Goal: Task Accomplishment & Management: Manage account settings

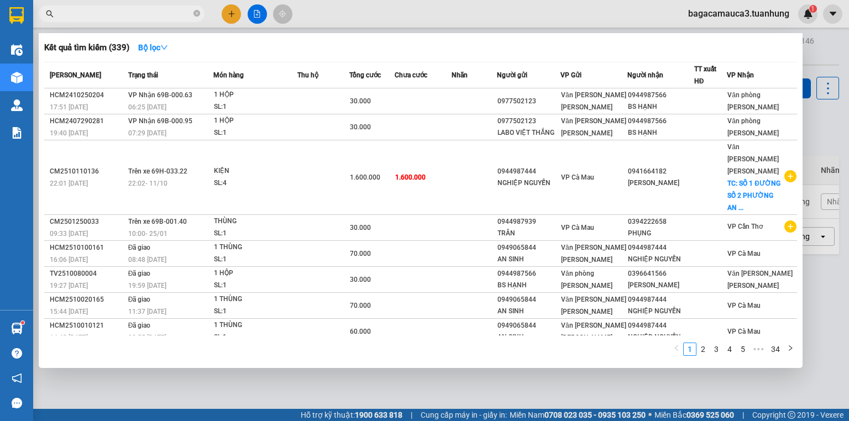
click at [747, 9] on div at bounding box center [424, 210] width 849 height 421
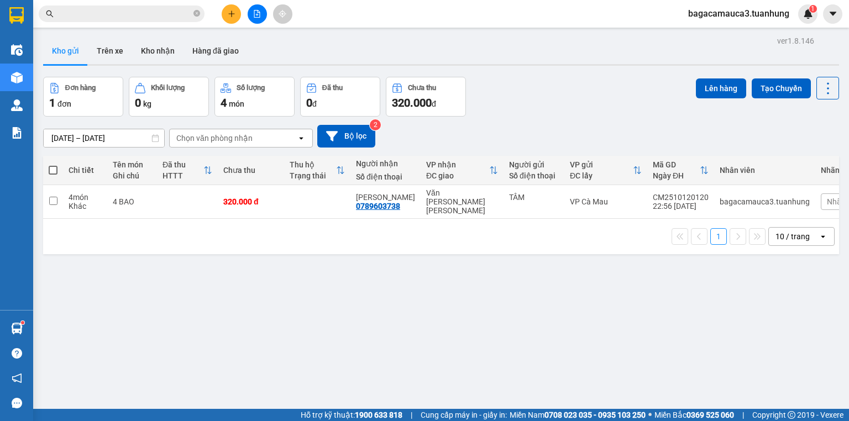
click at [747, 13] on span "bagacamauca3.tuanhung" at bounding box center [738, 14] width 119 height 14
click at [734, 36] on span "Đăng xuất" at bounding box center [744, 34] width 94 height 12
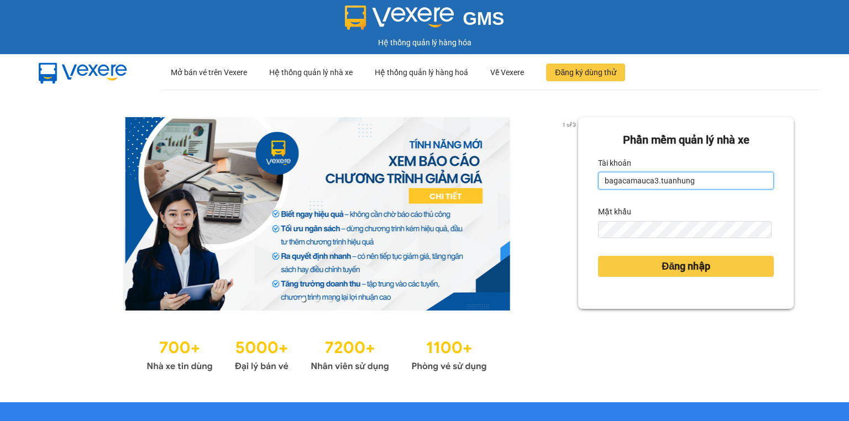
click at [694, 181] on input "bagacamauca3.tuanhung" at bounding box center [686, 181] width 176 height 18
type input "bagacamauca1.tuanhung"
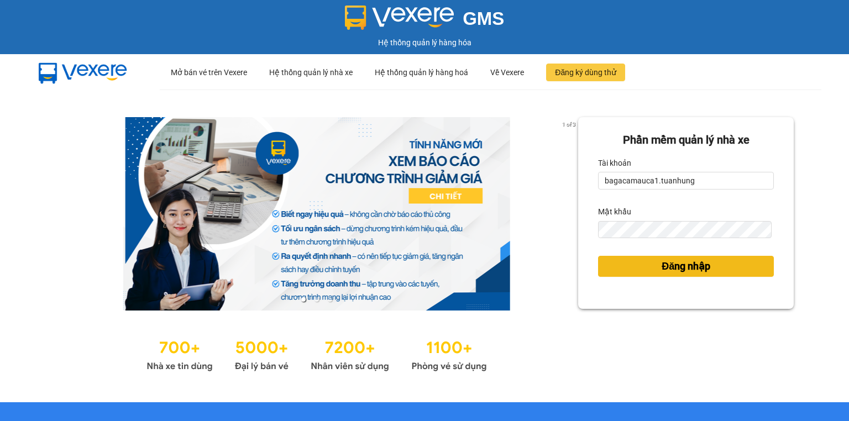
click at [703, 265] on span "Đăng nhập" at bounding box center [685, 266] width 49 height 15
